Goal: Information Seeking & Learning: Understand process/instructions

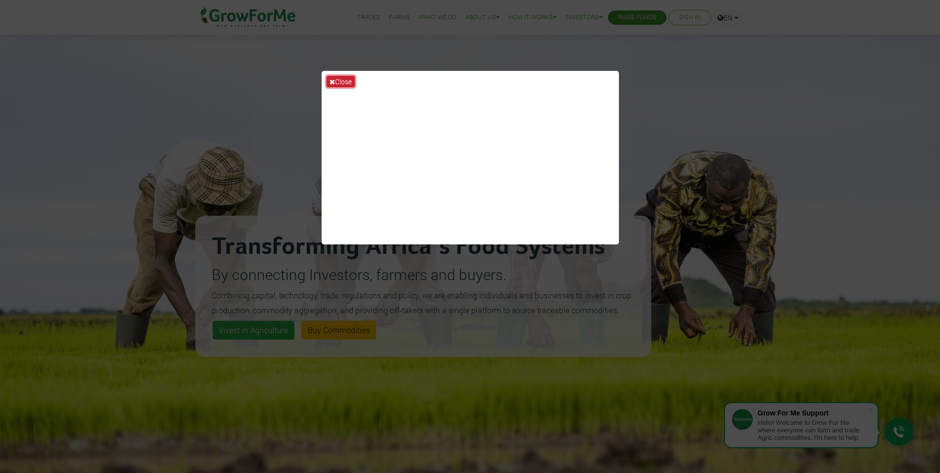
click at [346, 83] on button "Close" at bounding box center [341, 81] width 28 height 11
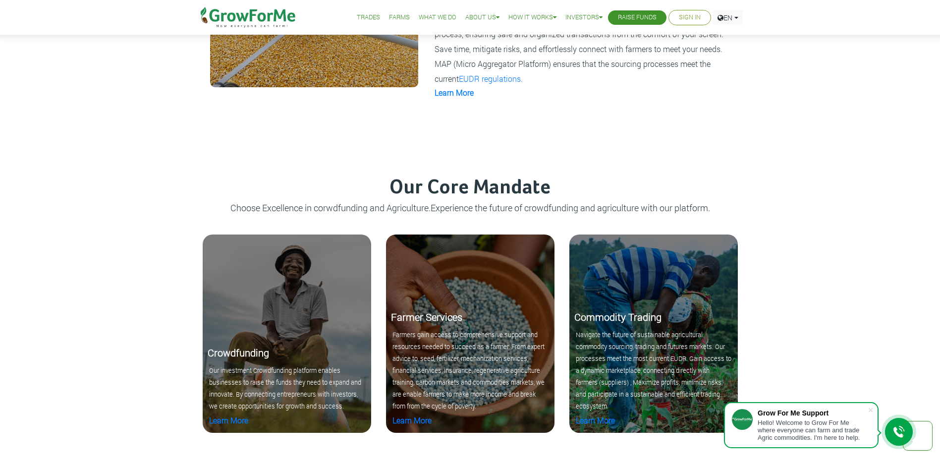
scroll to position [892, 0]
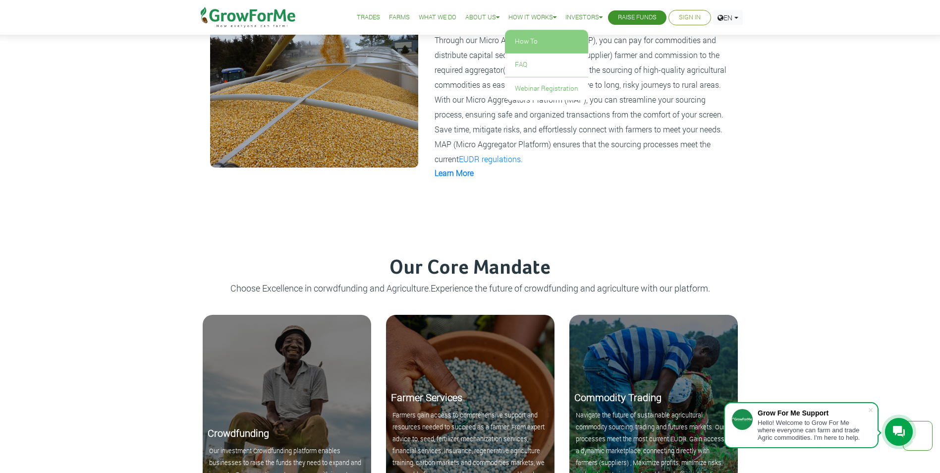
click at [519, 39] on link "How To" at bounding box center [546, 41] width 83 height 23
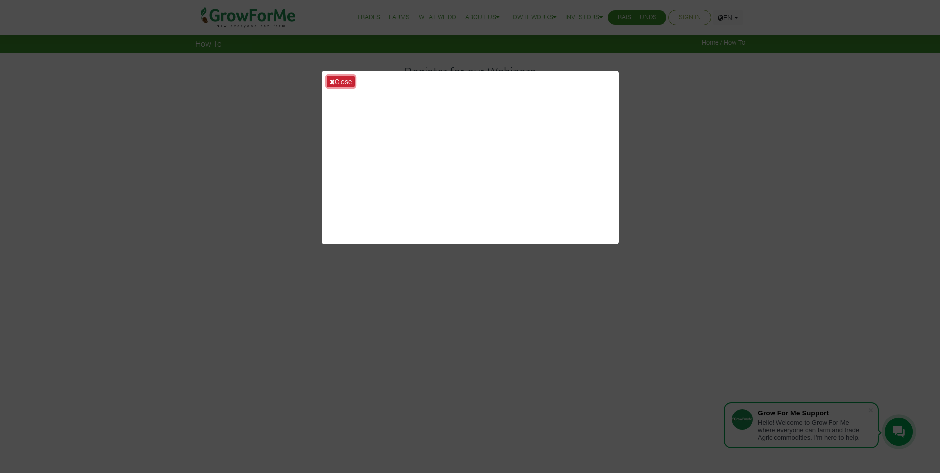
click at [336, 79] on button "Close" at bounding box center [341, 81] width 28 height 11
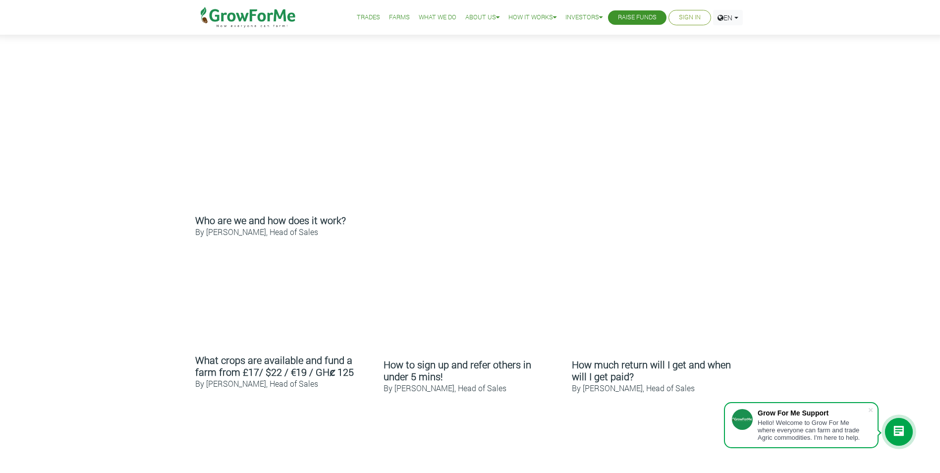
scroll to position [347, 0]
